Goal: Transaction & Acquisition: Purchase product/service

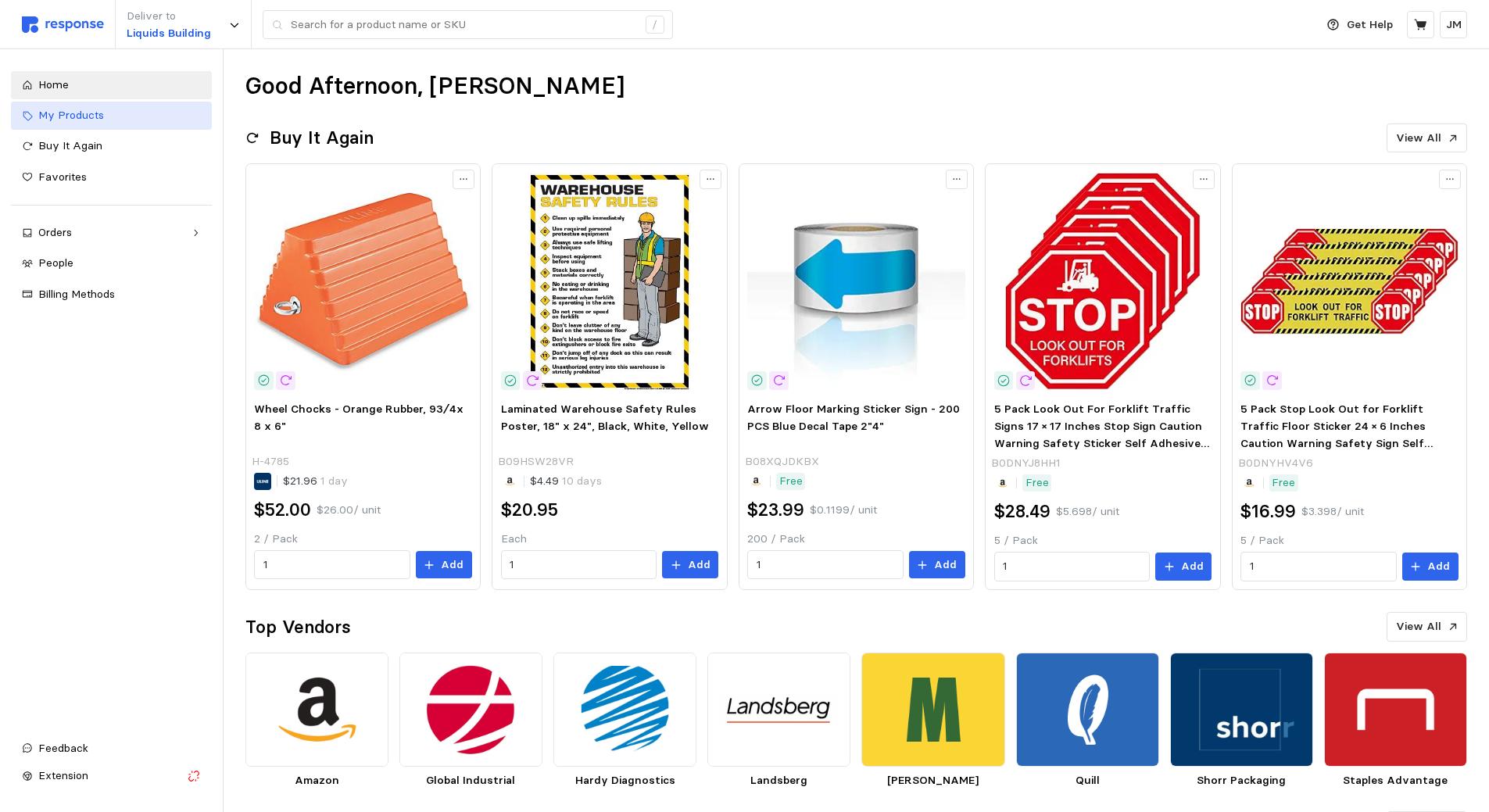
click at [62, 113] on span "My Products" at bounding box center [71, 115] width 66 height 14
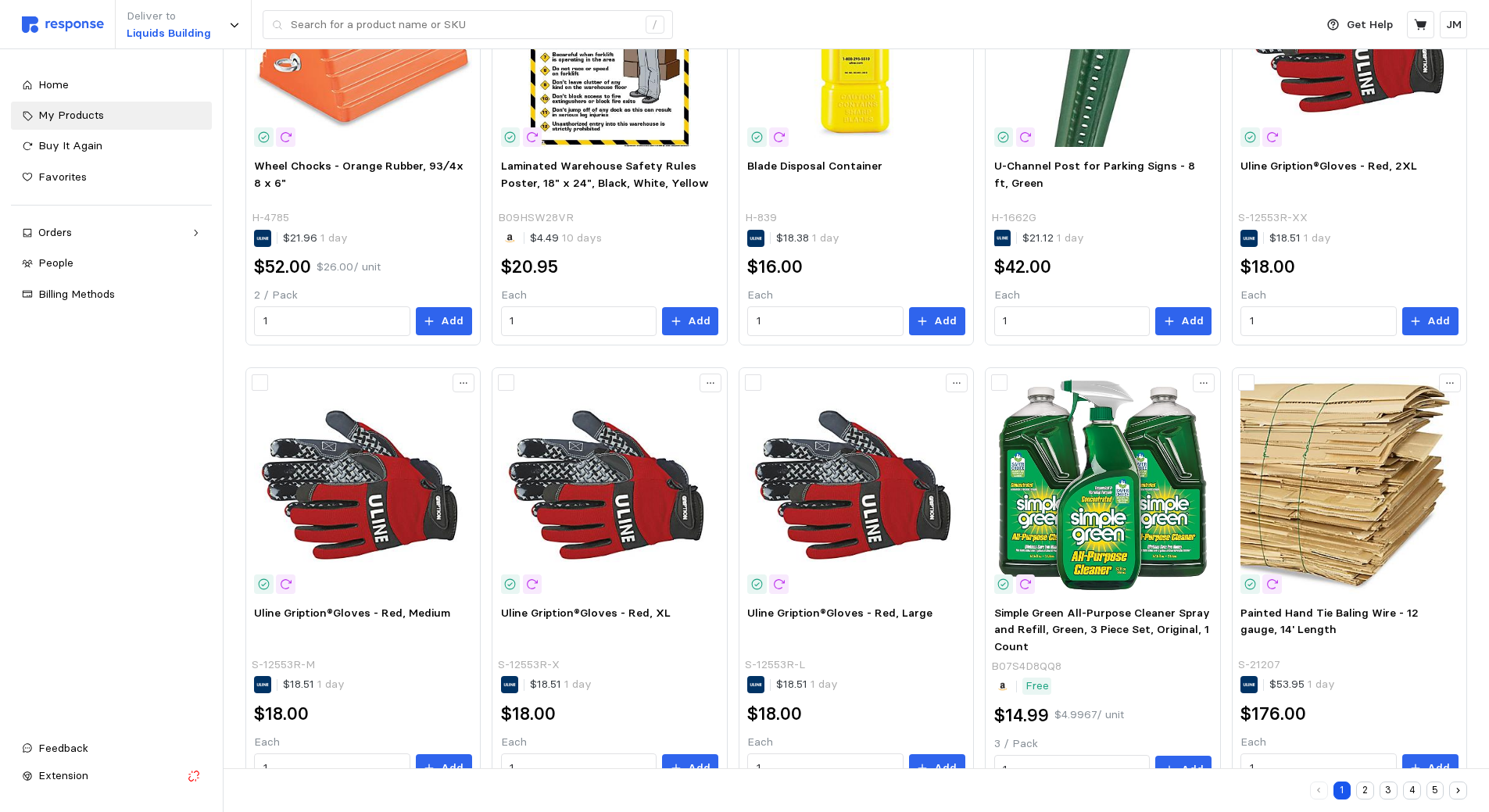
scroll to position [750, 0]
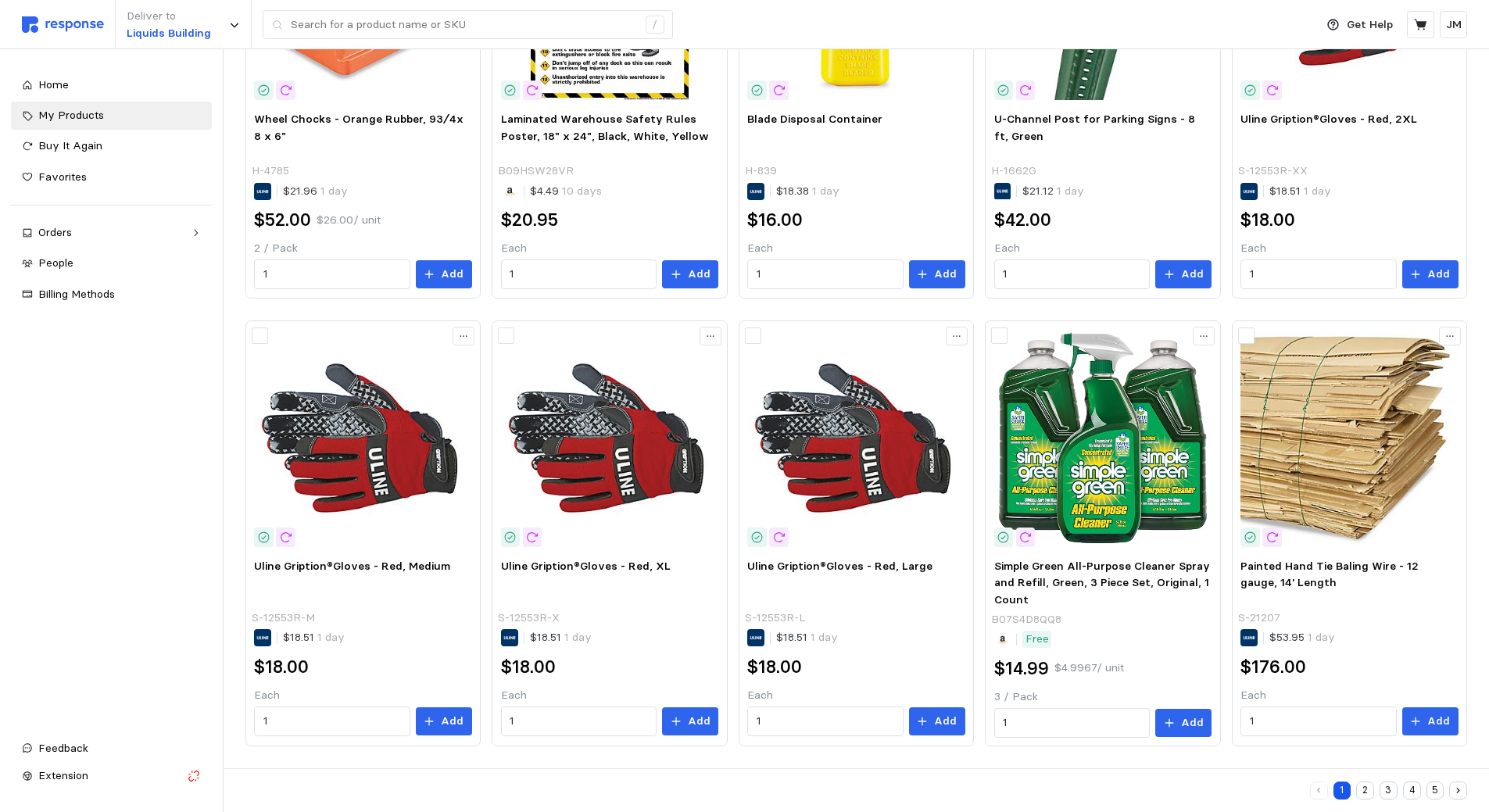
click at [1367, 787] on button "2" at bounding box center [1365, 790] width 18 height 18
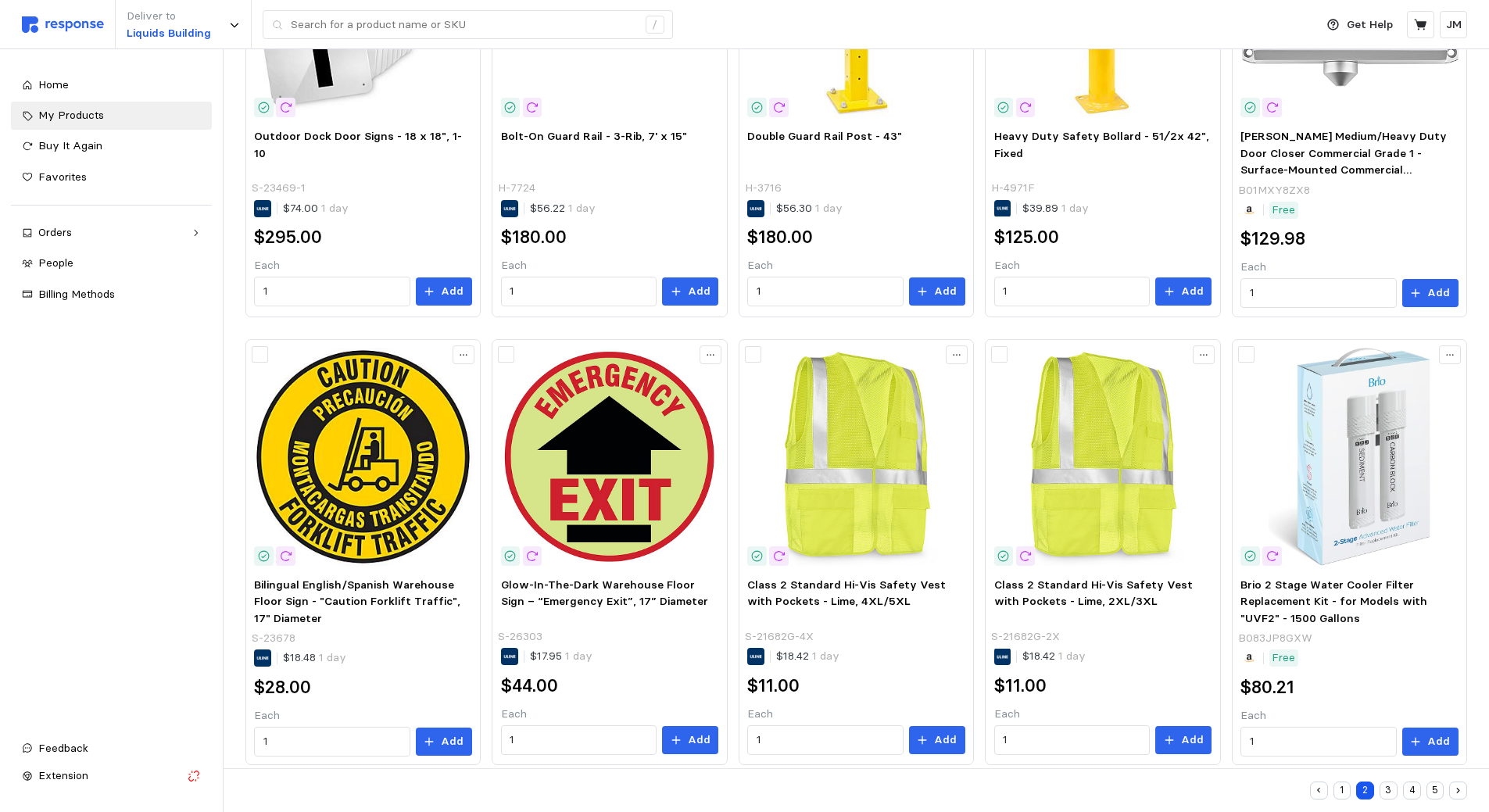
scroll to position [751, 0]
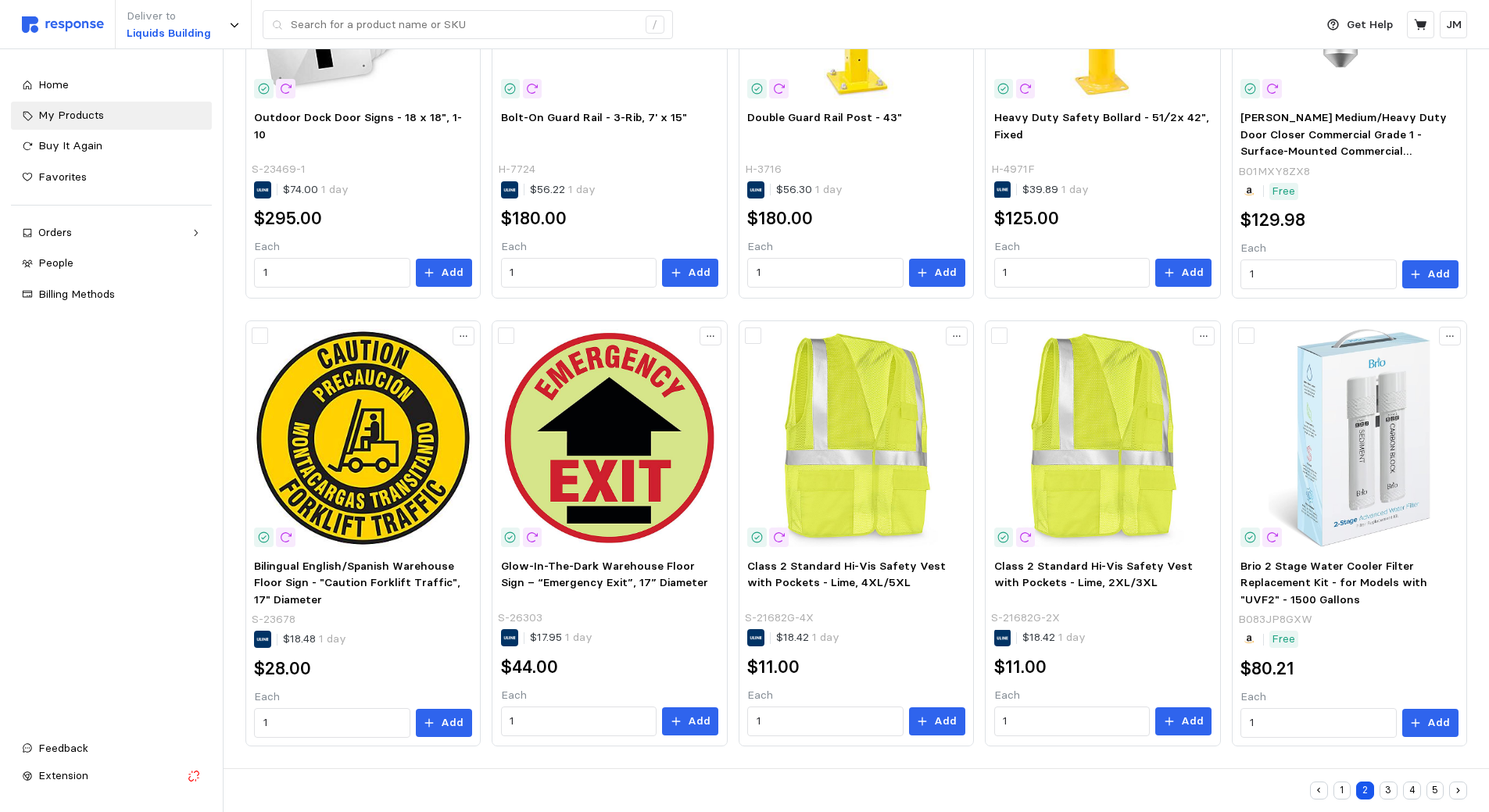
click at [1385, 788] on button "3" at bounding box center [1388, 790] width 18 height 18
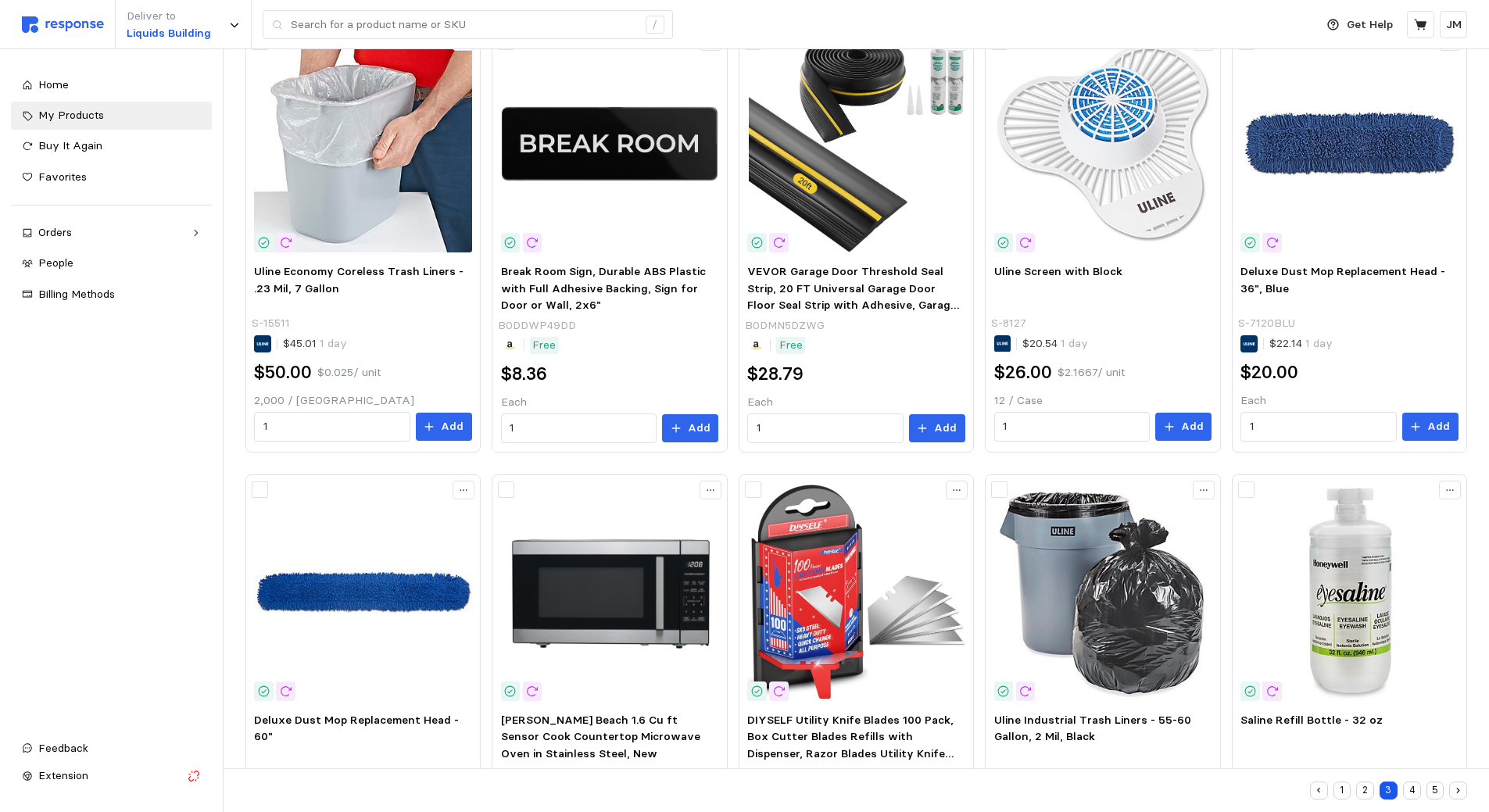
scroll to position [751, 0]
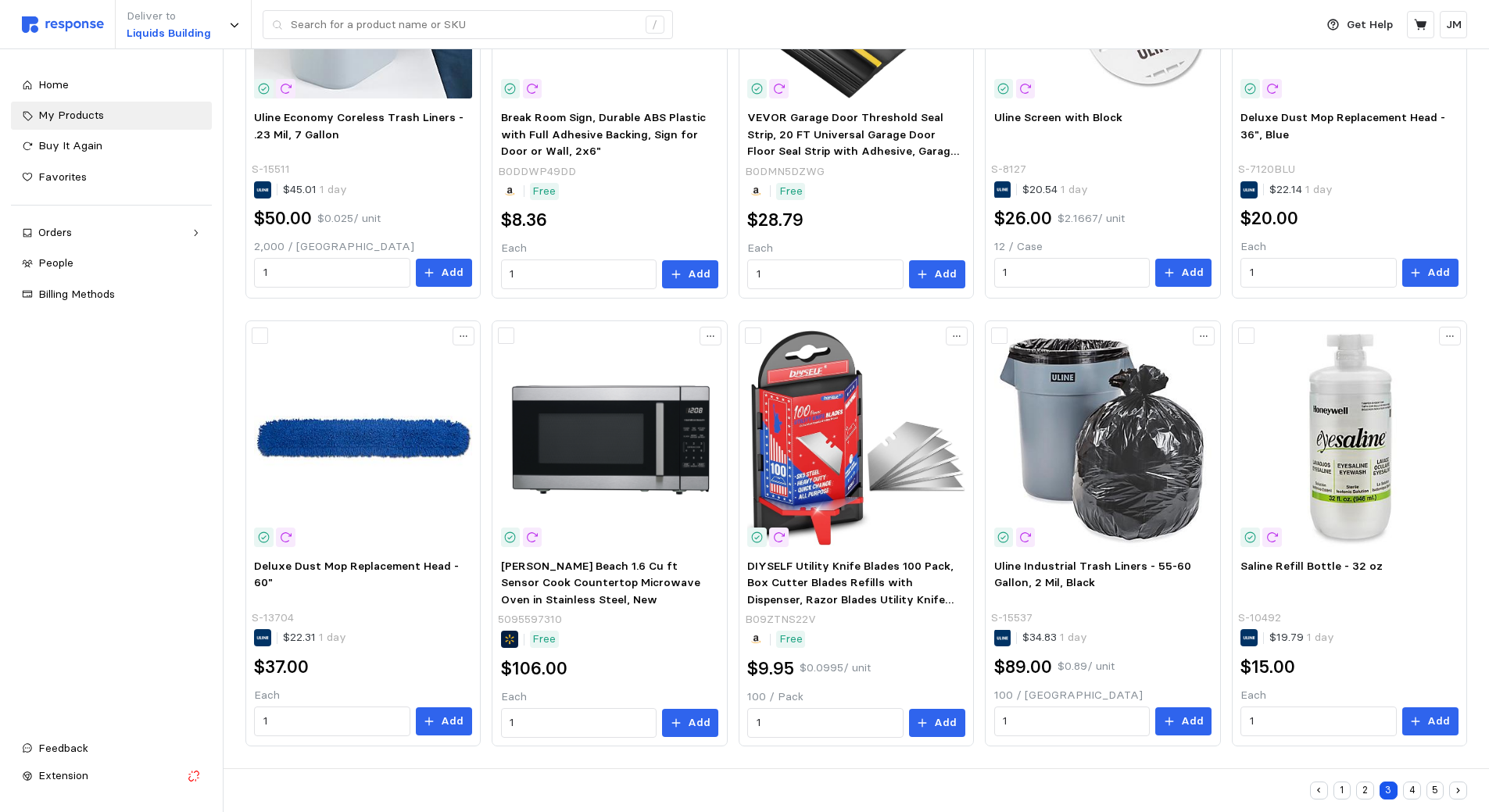
click at [1409, 788] on button "4" at bounding box center [1412, 790] width 18 height 18
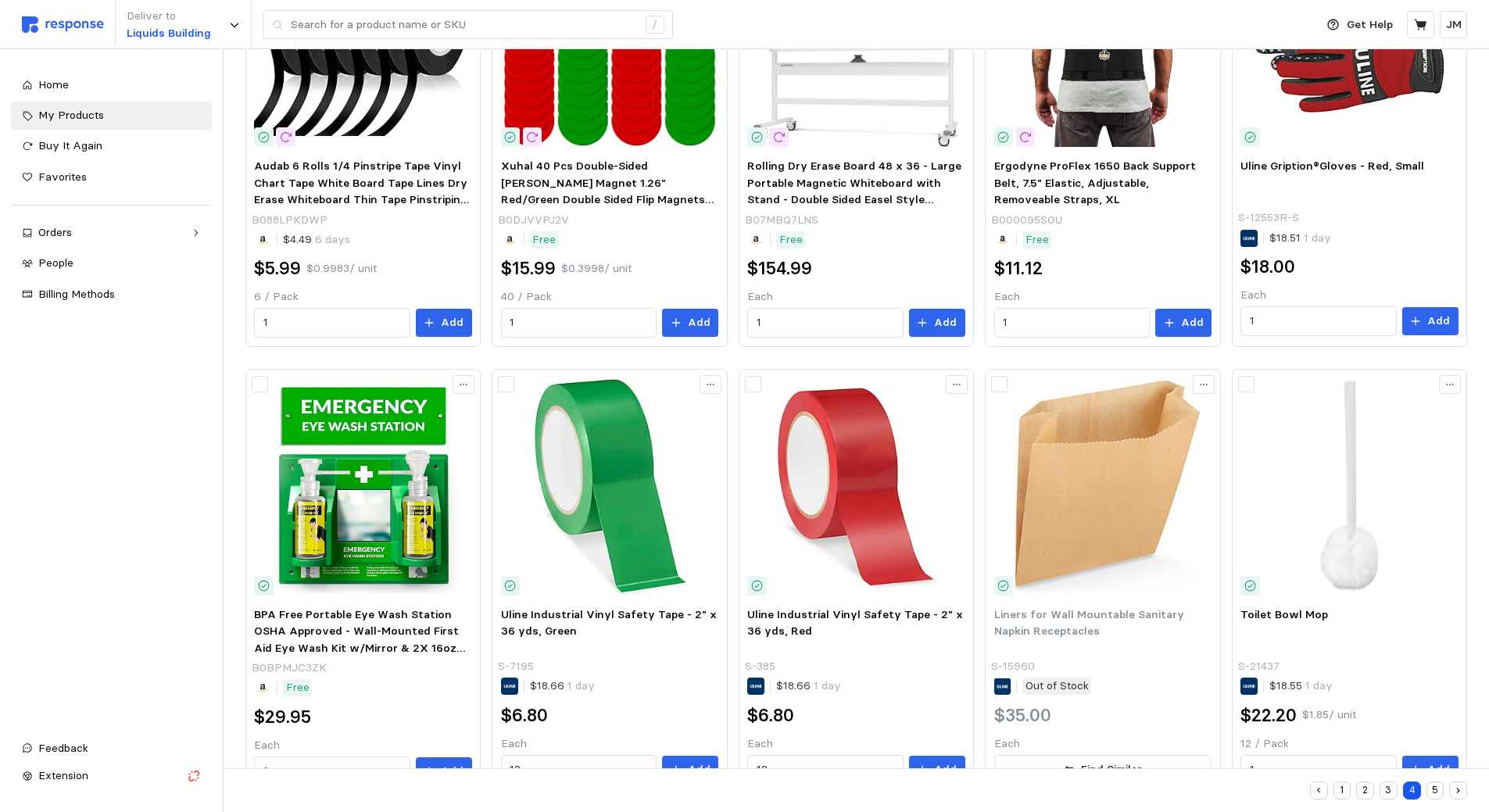
scroll to position [751, 0]
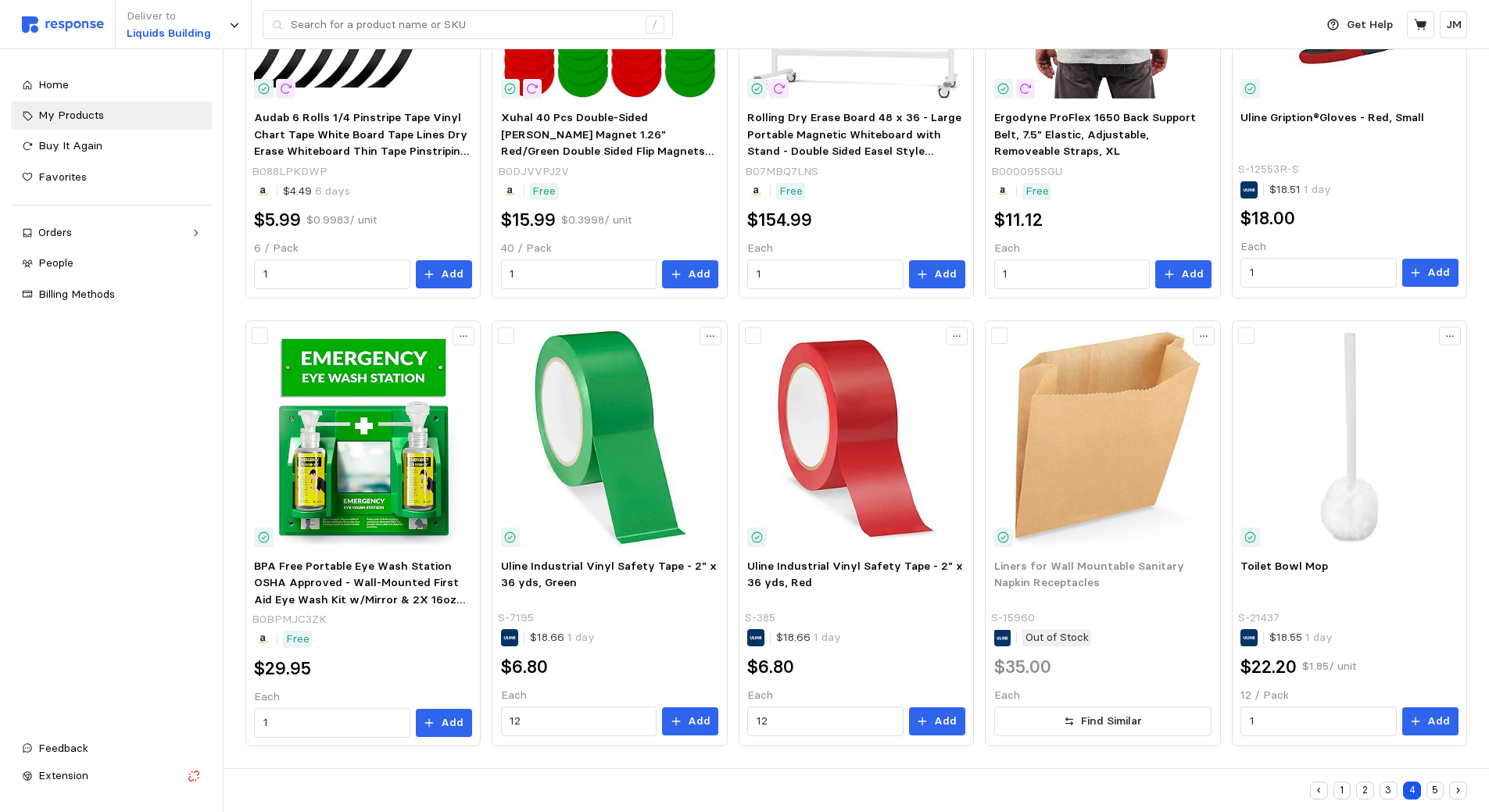
click at [1433, 791] on button "5" at bounding box center [1435, 790] width 18 height 18
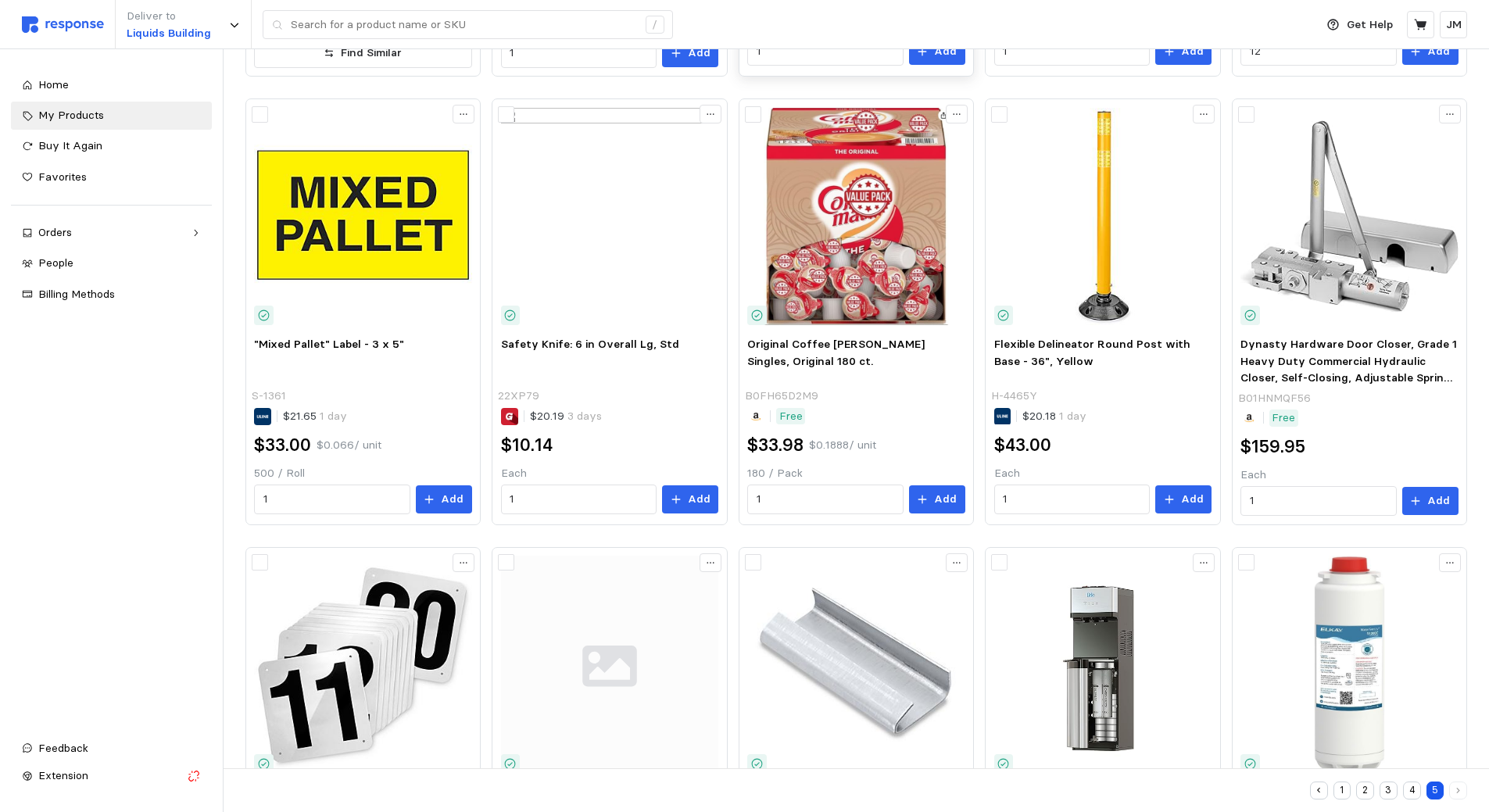
scroll to position [547, 0]
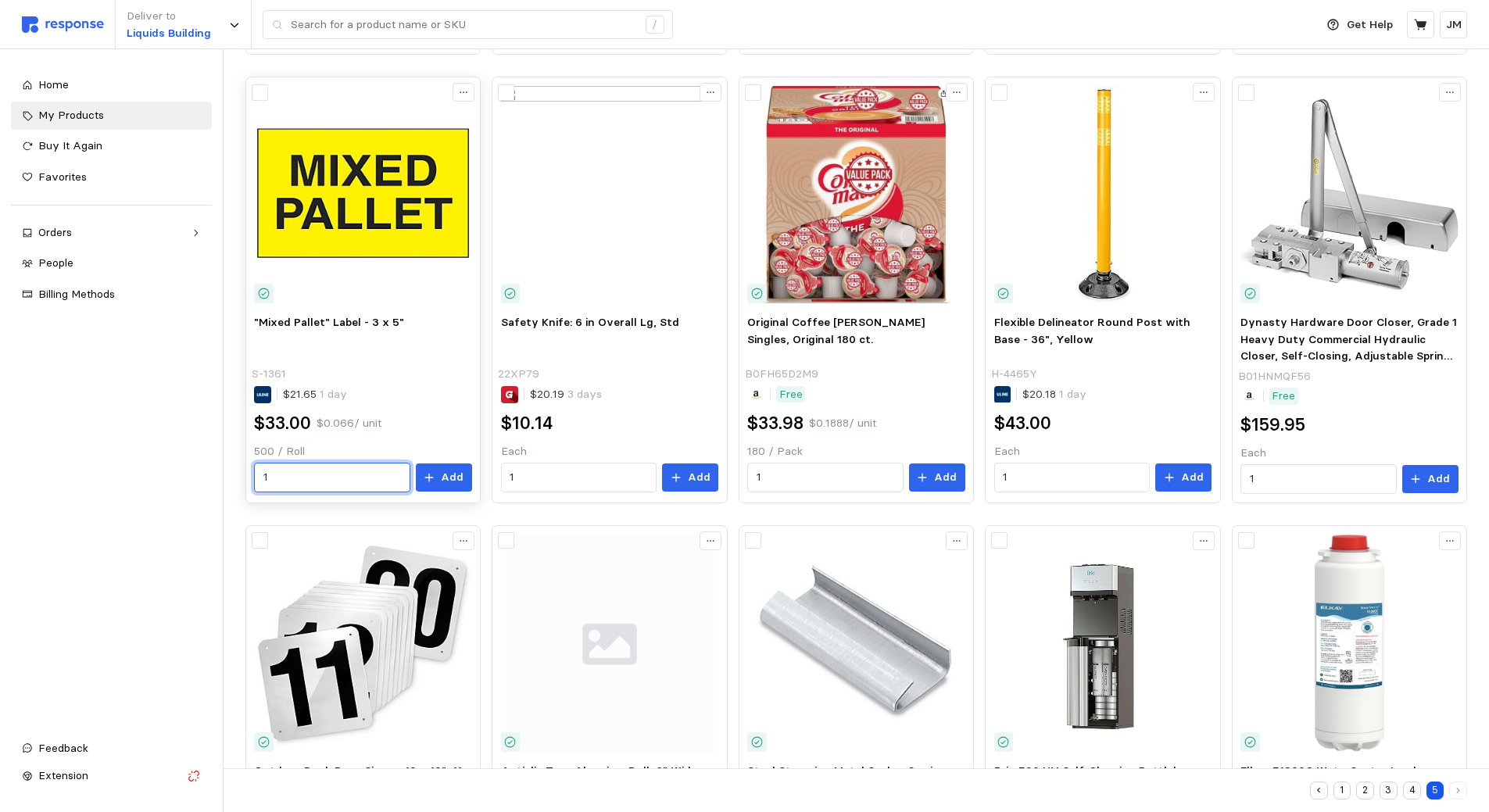
click at [350, 480] on input "1" at bounding box center [332, 477] width 137 height 29
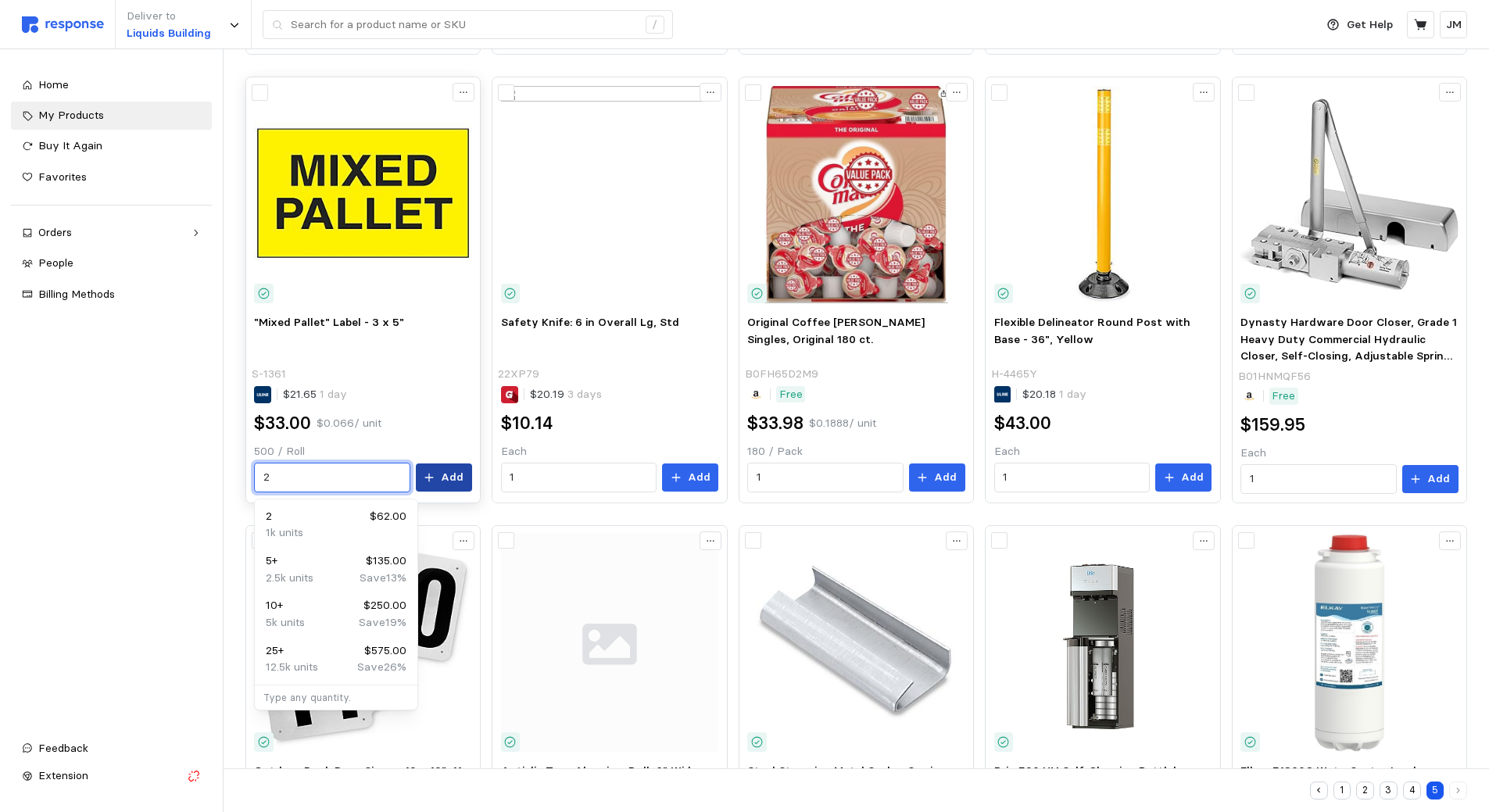
type input "2"
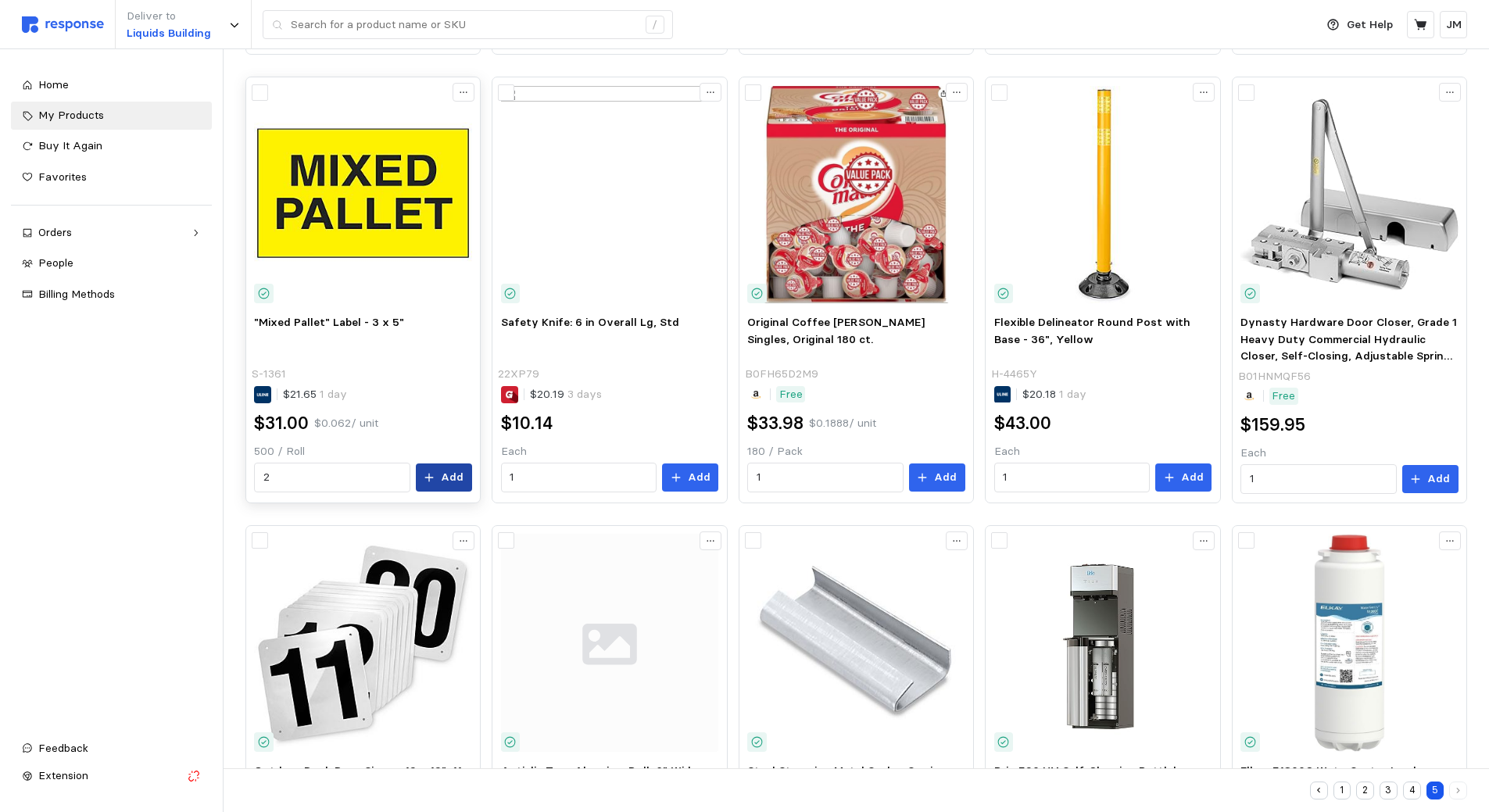
click at [442, 480] on button "Add" at bounding box center [444, 477] width 56 height 29
click at [1214, 62] on img at bounding box center [1205, 59] width 33 height 33
click at [1454, 28] on icon "button" at bounding box center [1457, 32] width 11 height 11
click at [1426, 23] on icon at bounding box center [1420, 24] width 12 height 11
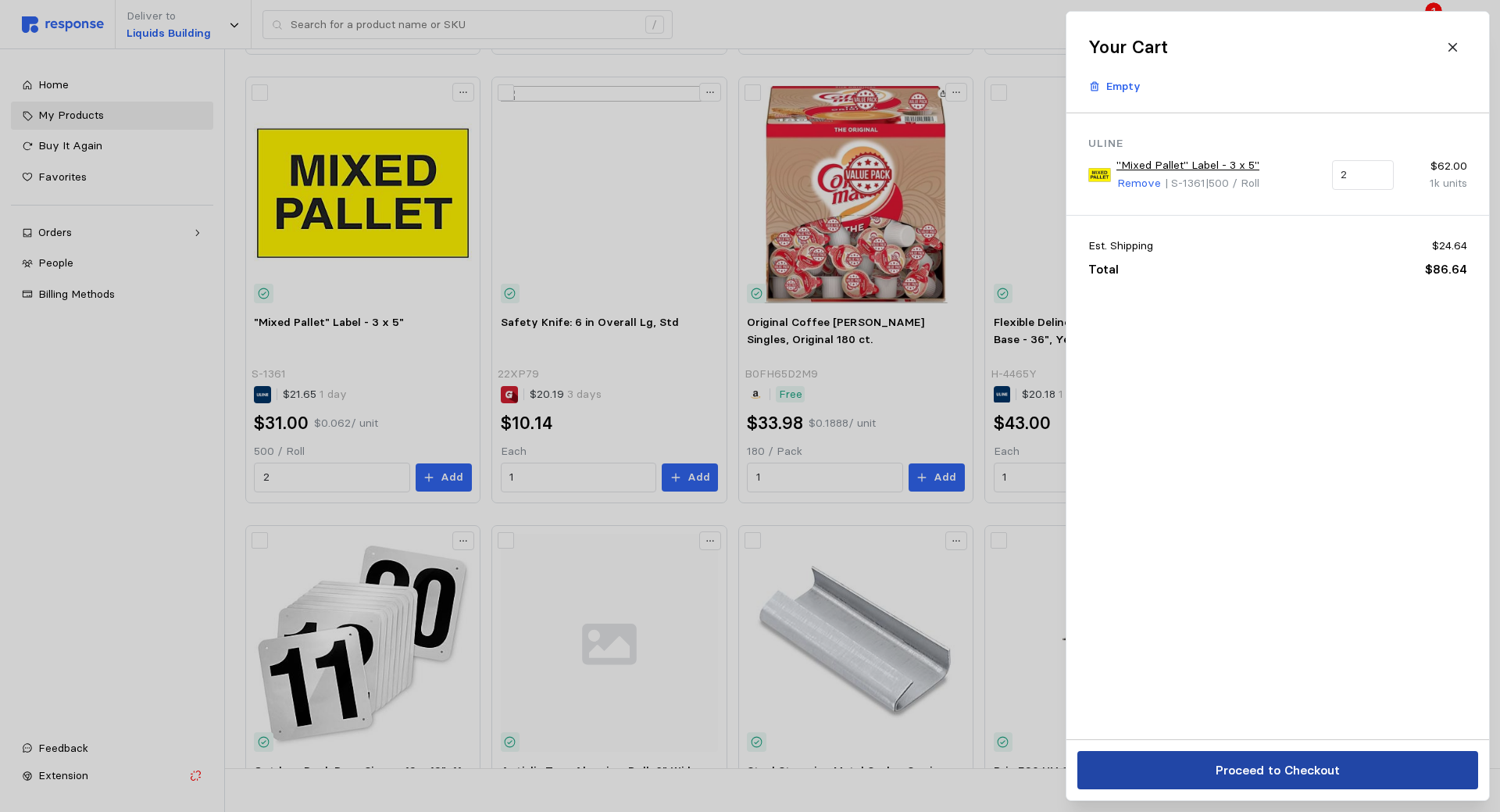
click at [1279, 768] on p "Proceed to Checkout" at bounding box center [1276, 770] width 124 height 20
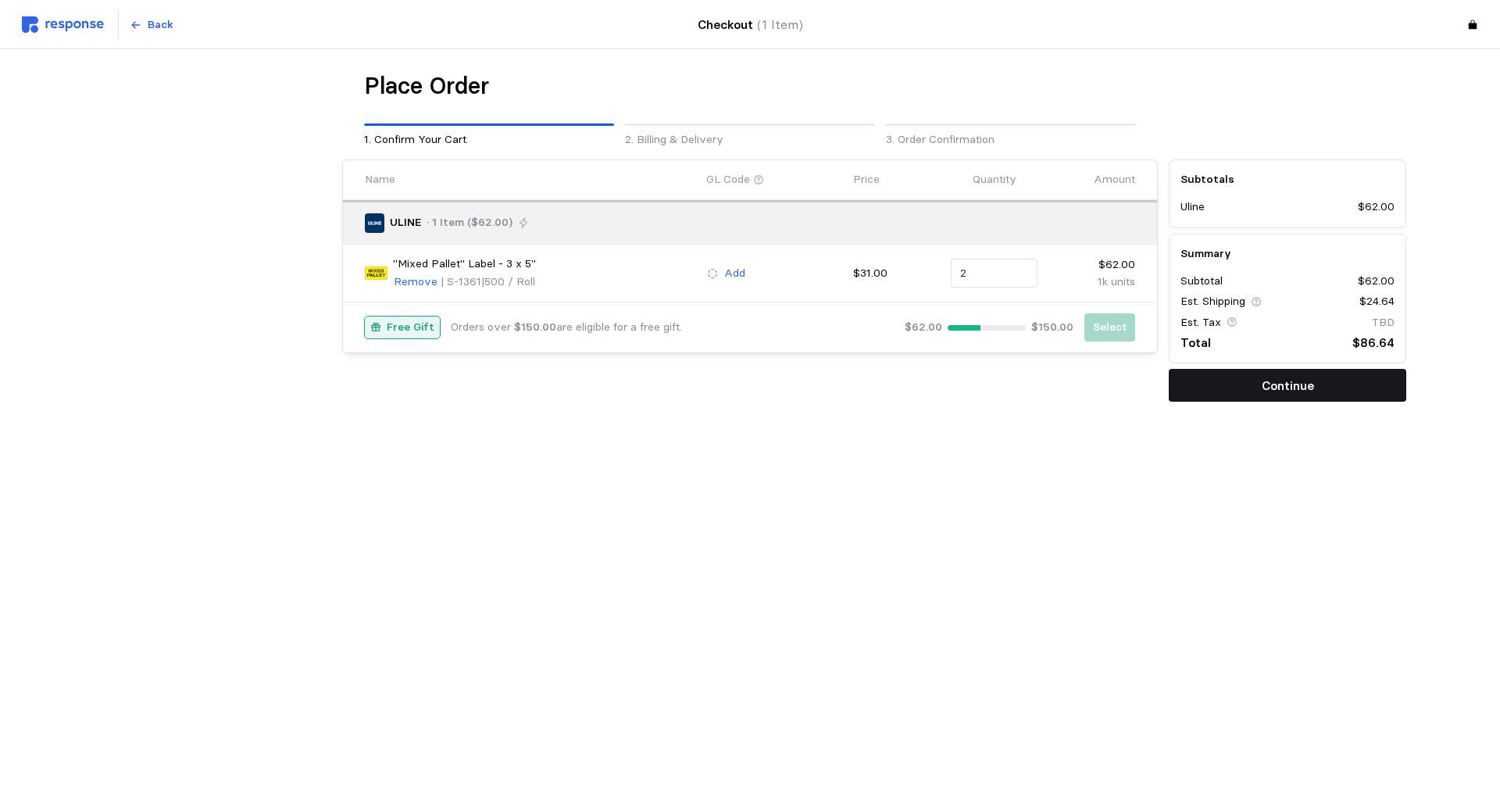
click at [1239, 385] on button "Continue" at bounding box center [1288, 385] width 237 height 33
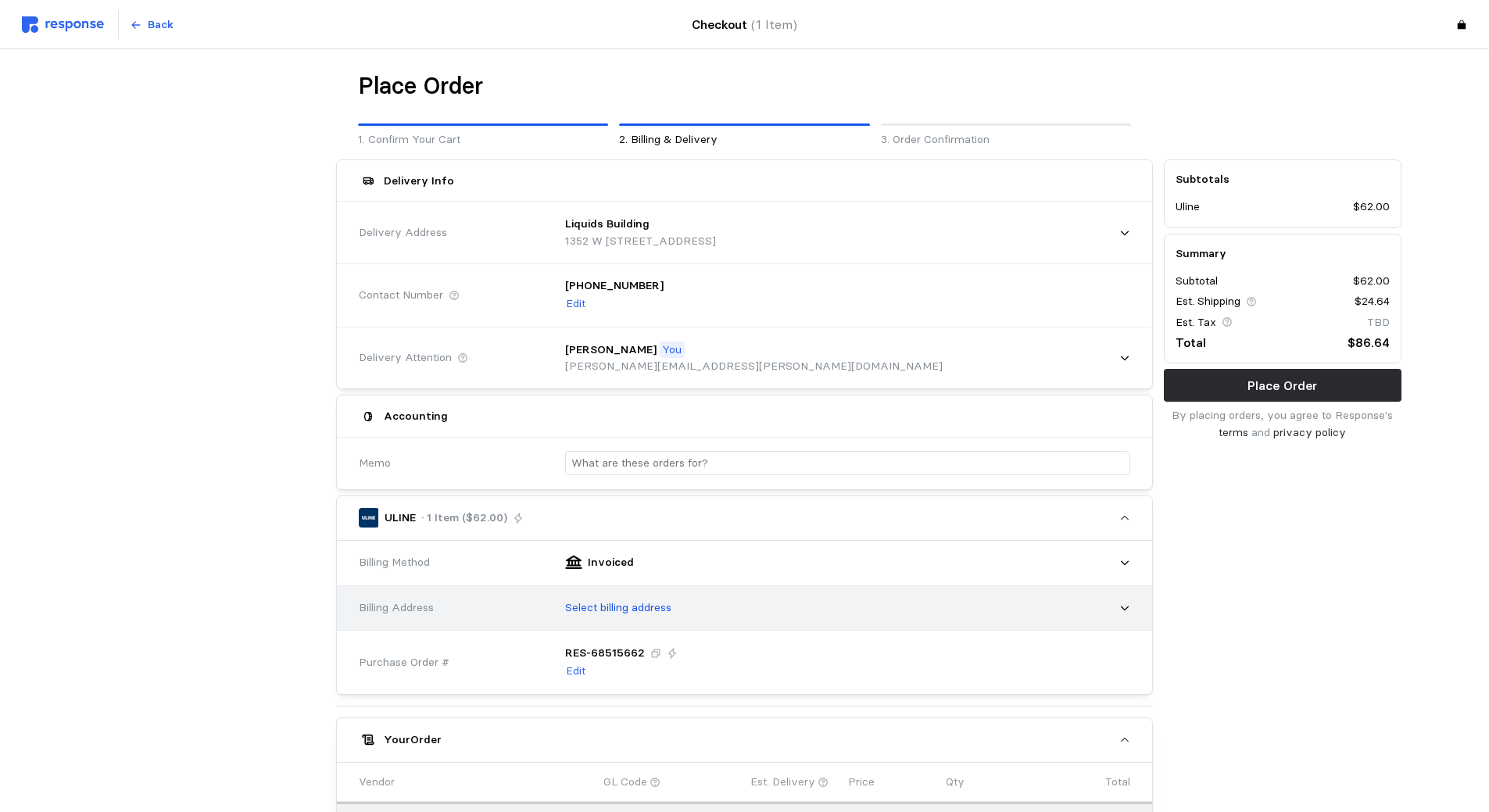
click at [864, 612] on div "Select billing address" at bounding box center [842, 608] width 576 height 39
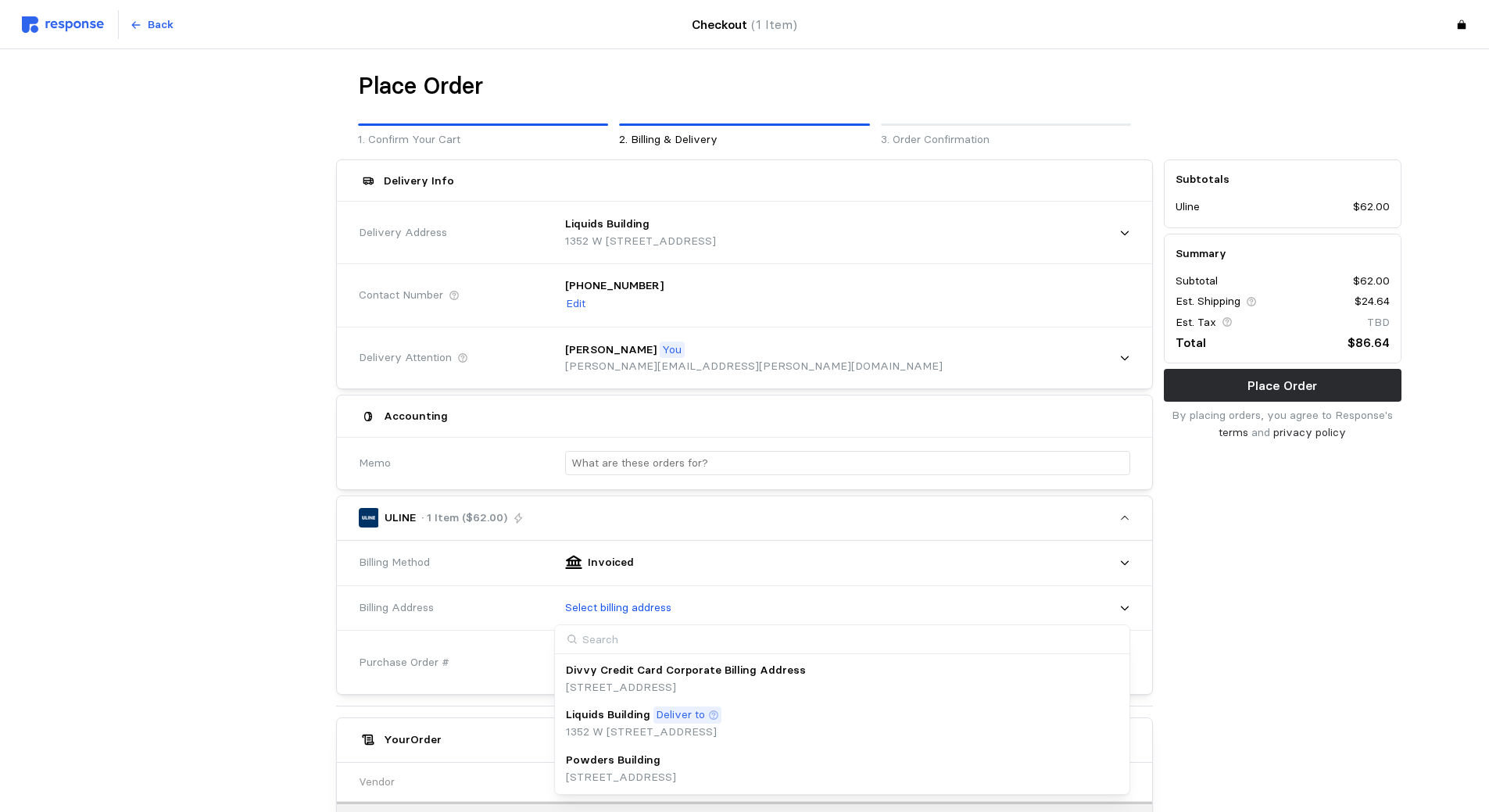
click at [806, 668] on div "Divvy Credit Card Corporate Billing Address" at bounding box center [686, 670] width 240 height 17
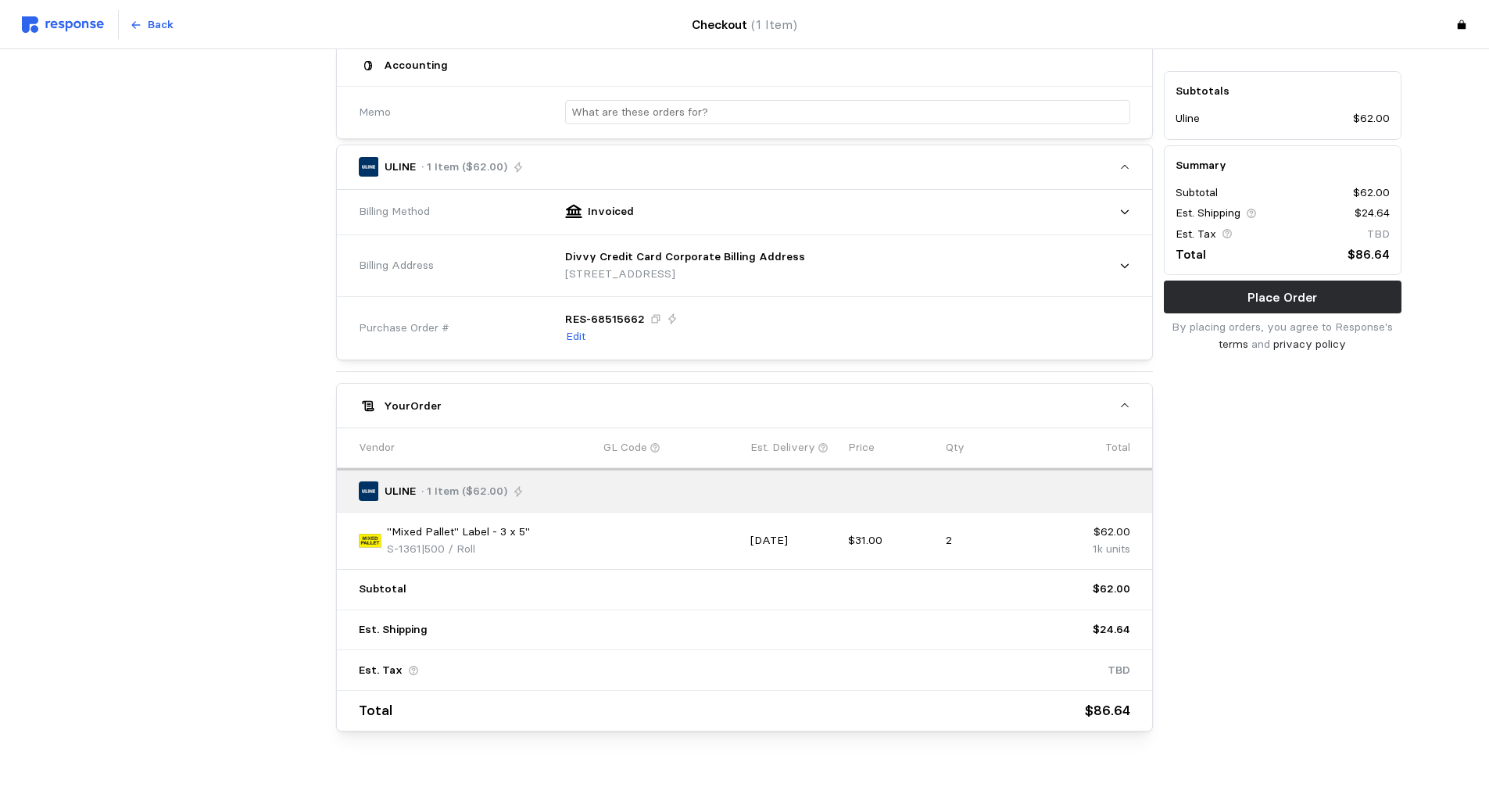
scroll to position [358, 0]
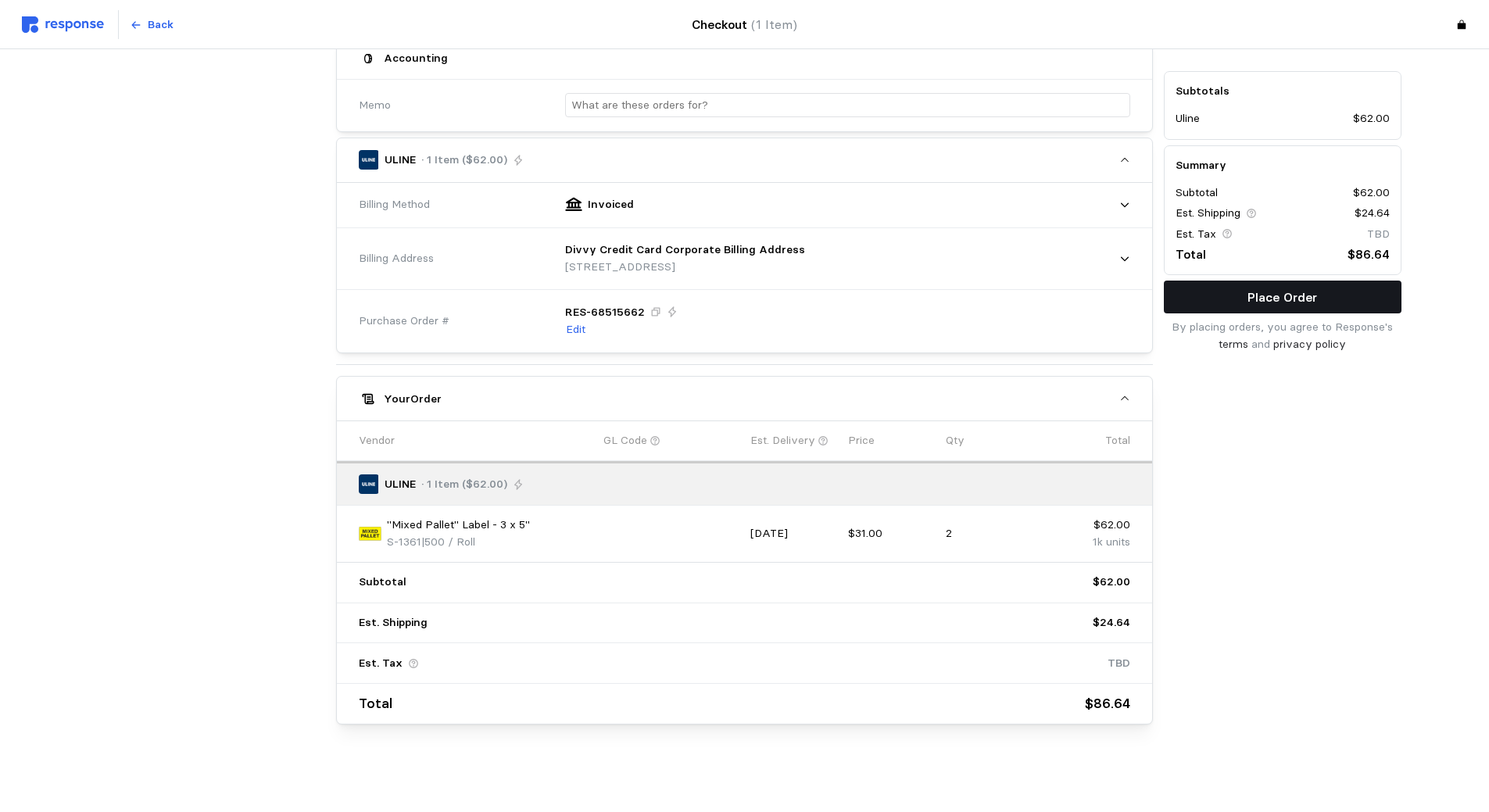
click at [1297, 302] on p "Place Order" at bounding box center [1282, 297] width 70 height 20
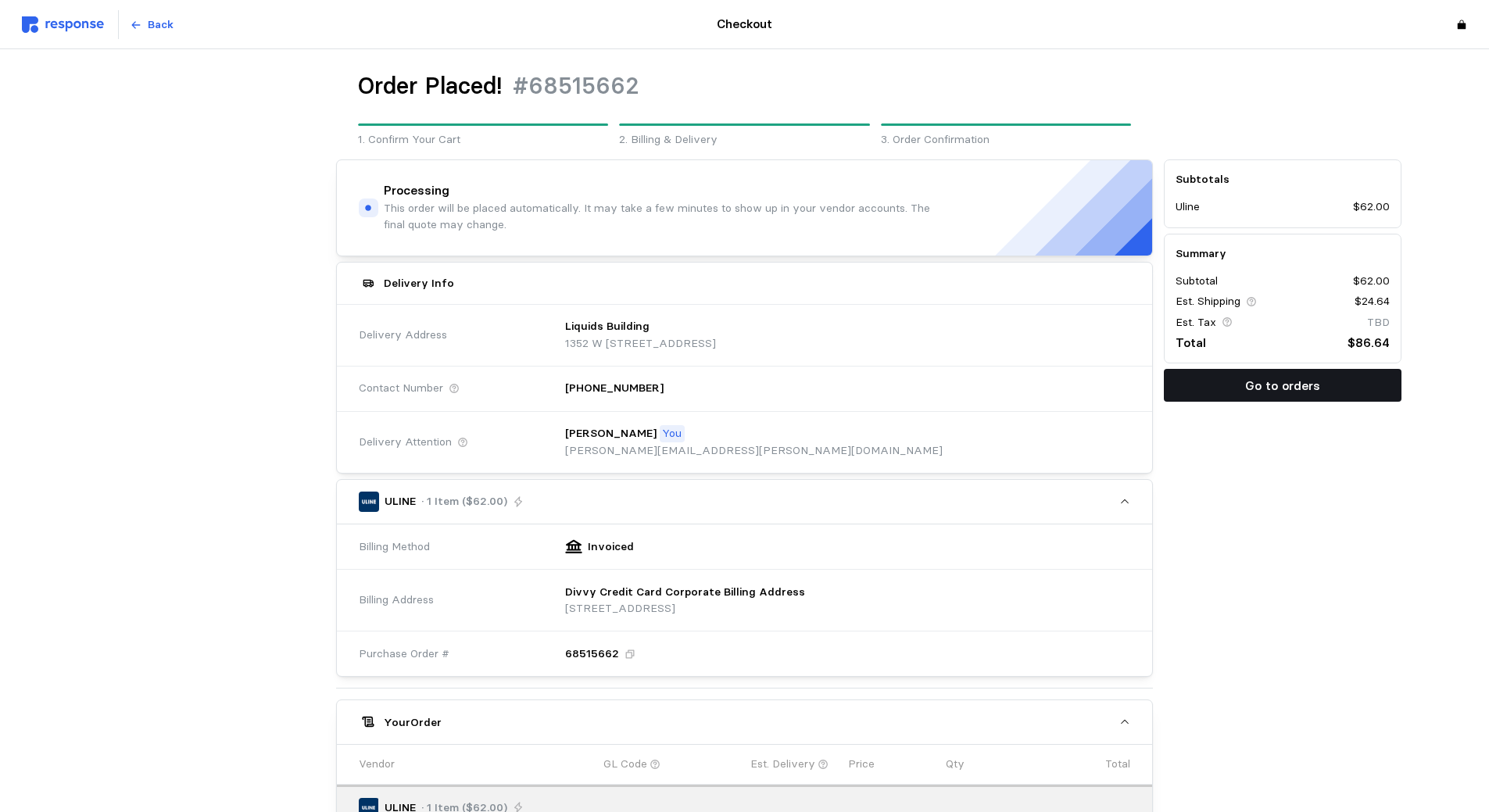
click at [1280, 391] on p "Go to orders" at bounding box center [1283, 385] width 75 height 20
